Goal: Task Accomplishment & Management: Manage account settings

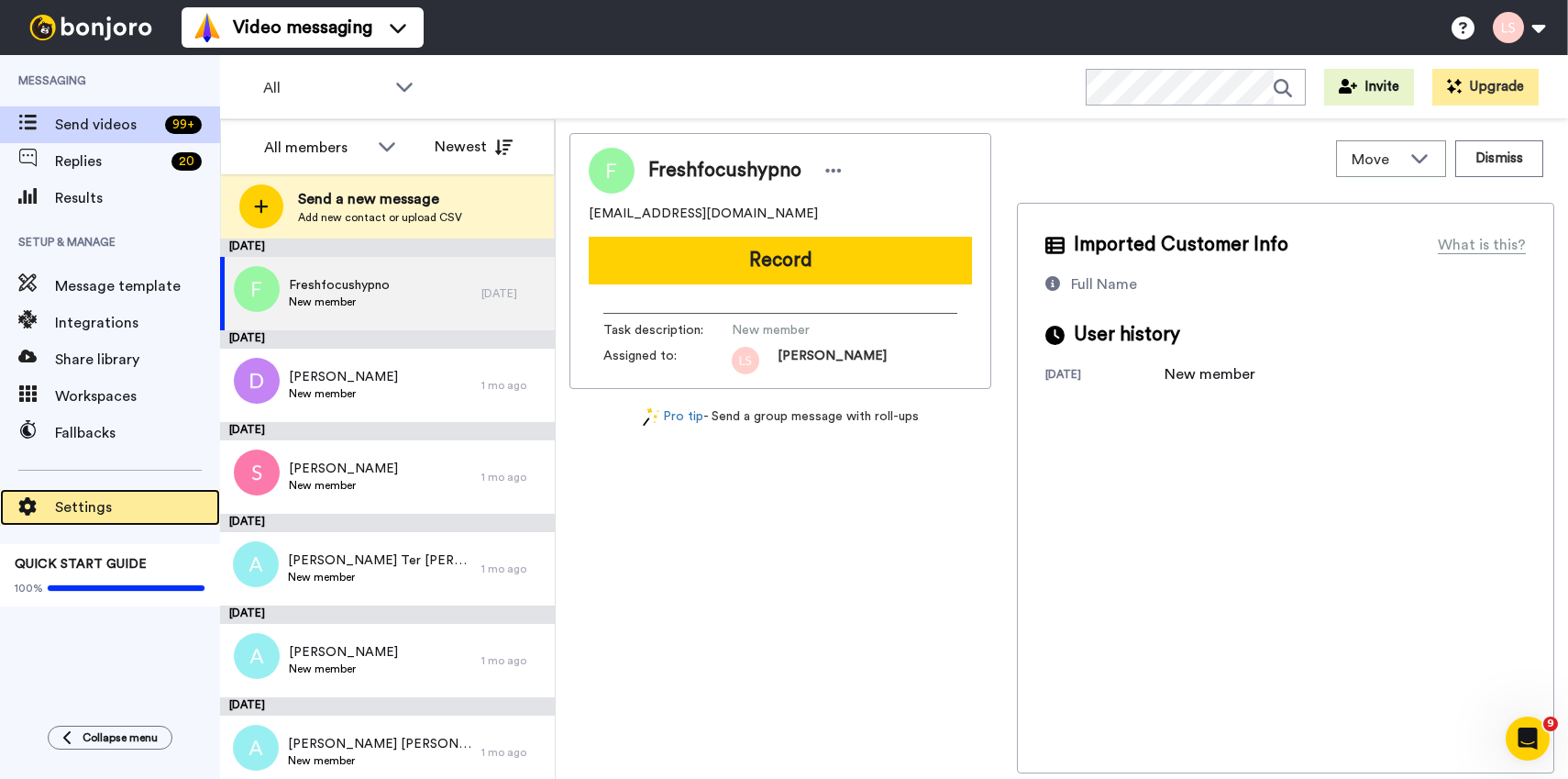
click at [113, 512] on span "Settings" at bounding box center [137, 507] width 165 height 22
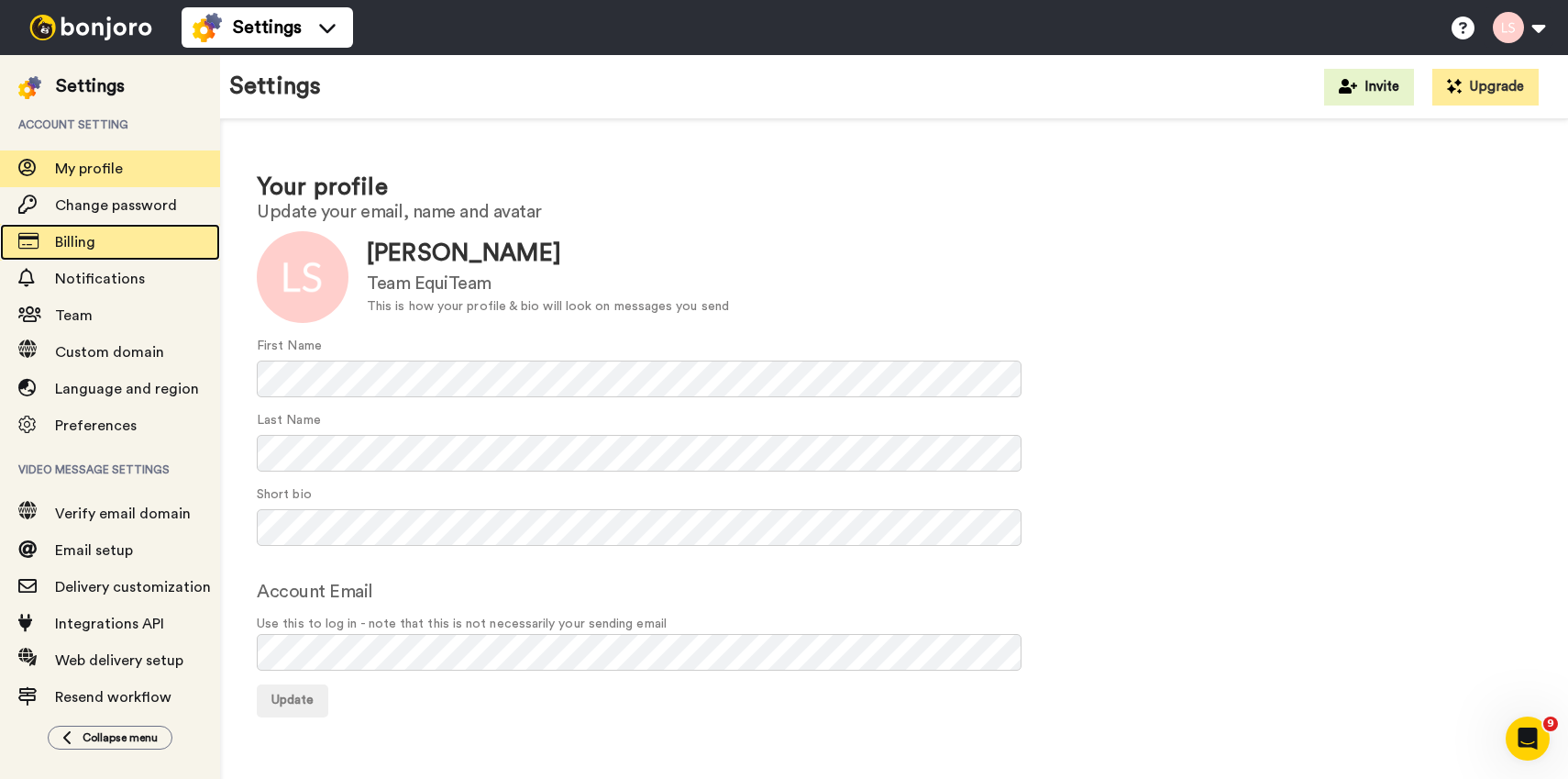
click at [71, 239] on span "Billing" at bounding box center [74, 242] width 40 height 15
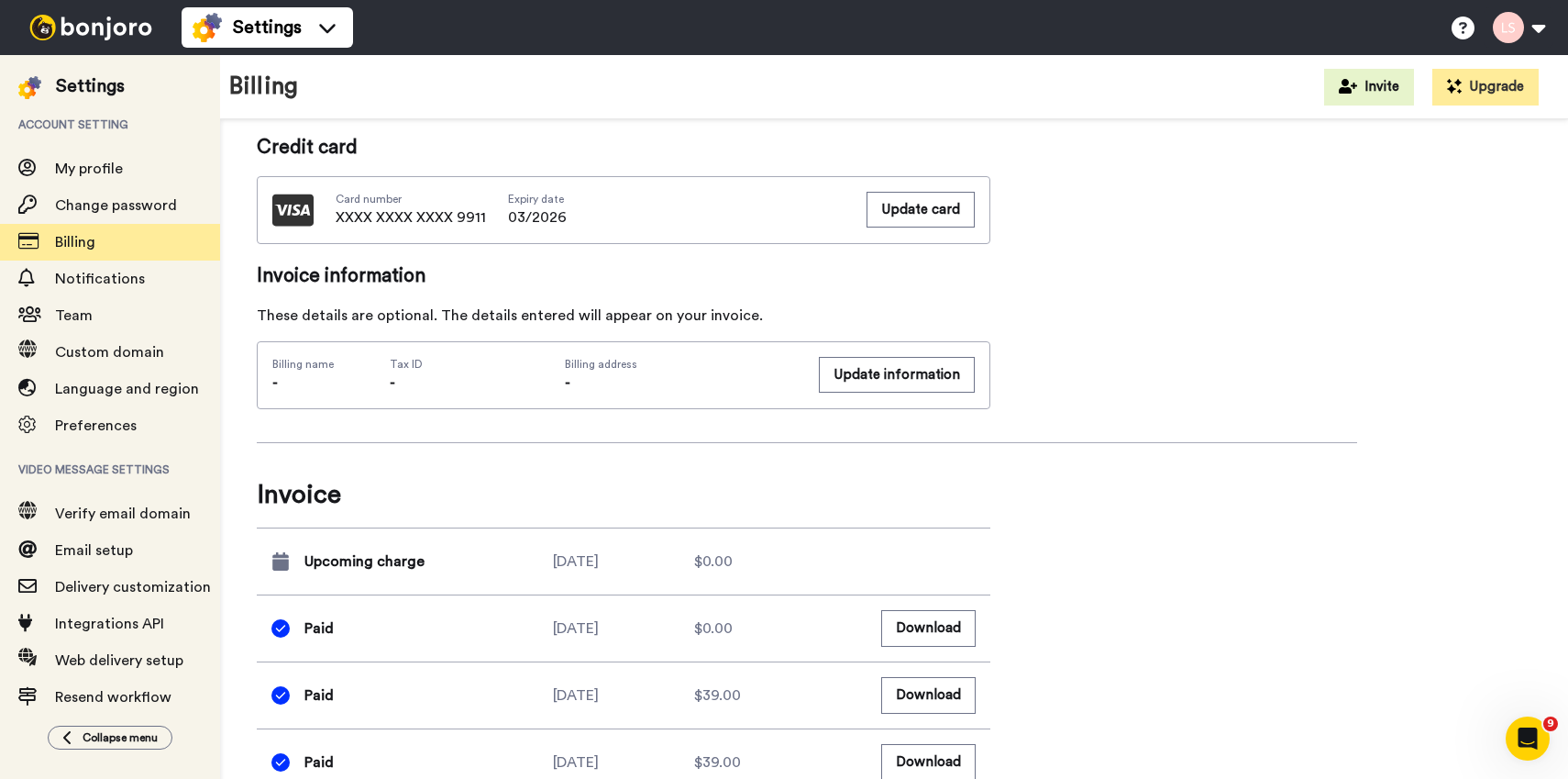
scroll to position [938, 0]
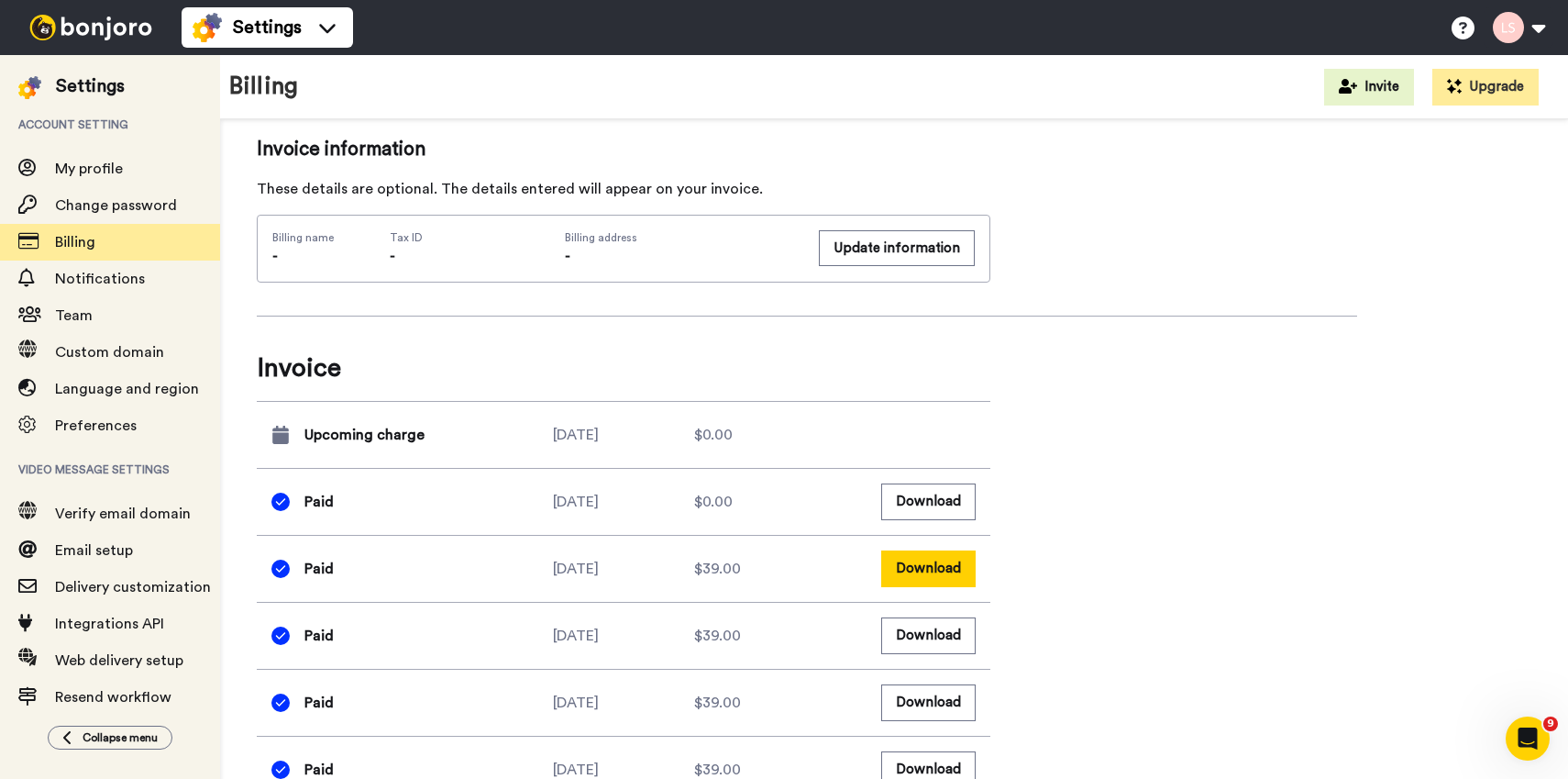
click at [914, 578] on button "Download" at bounding box center [928, 568] width 95 height 36
